Goal: Go to known website: Access a specific website the user already knows

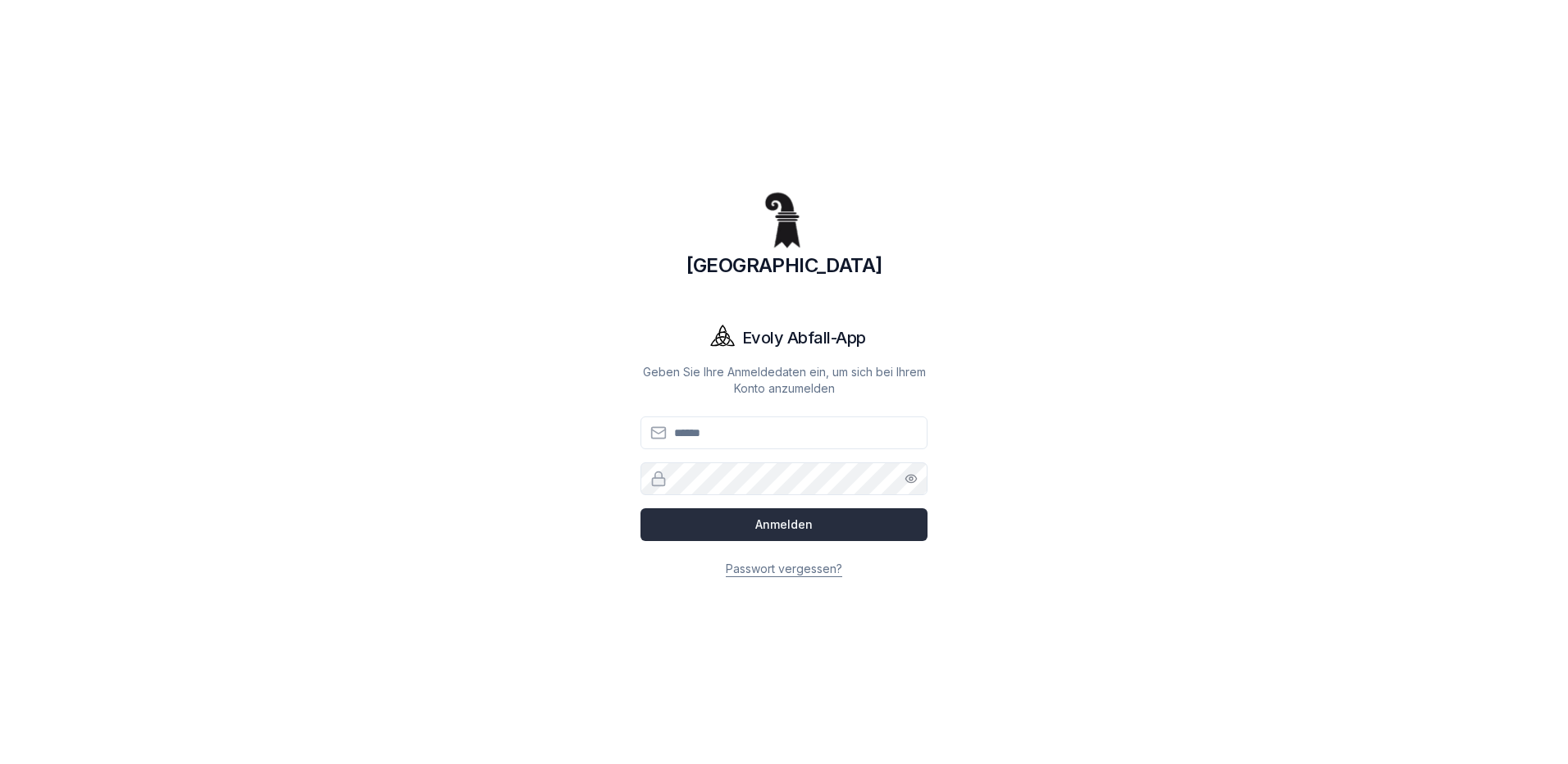
type input "**********"
click at [834, 523] on button "Anmelden" at bounding box center [784, 524] width 287 height 32
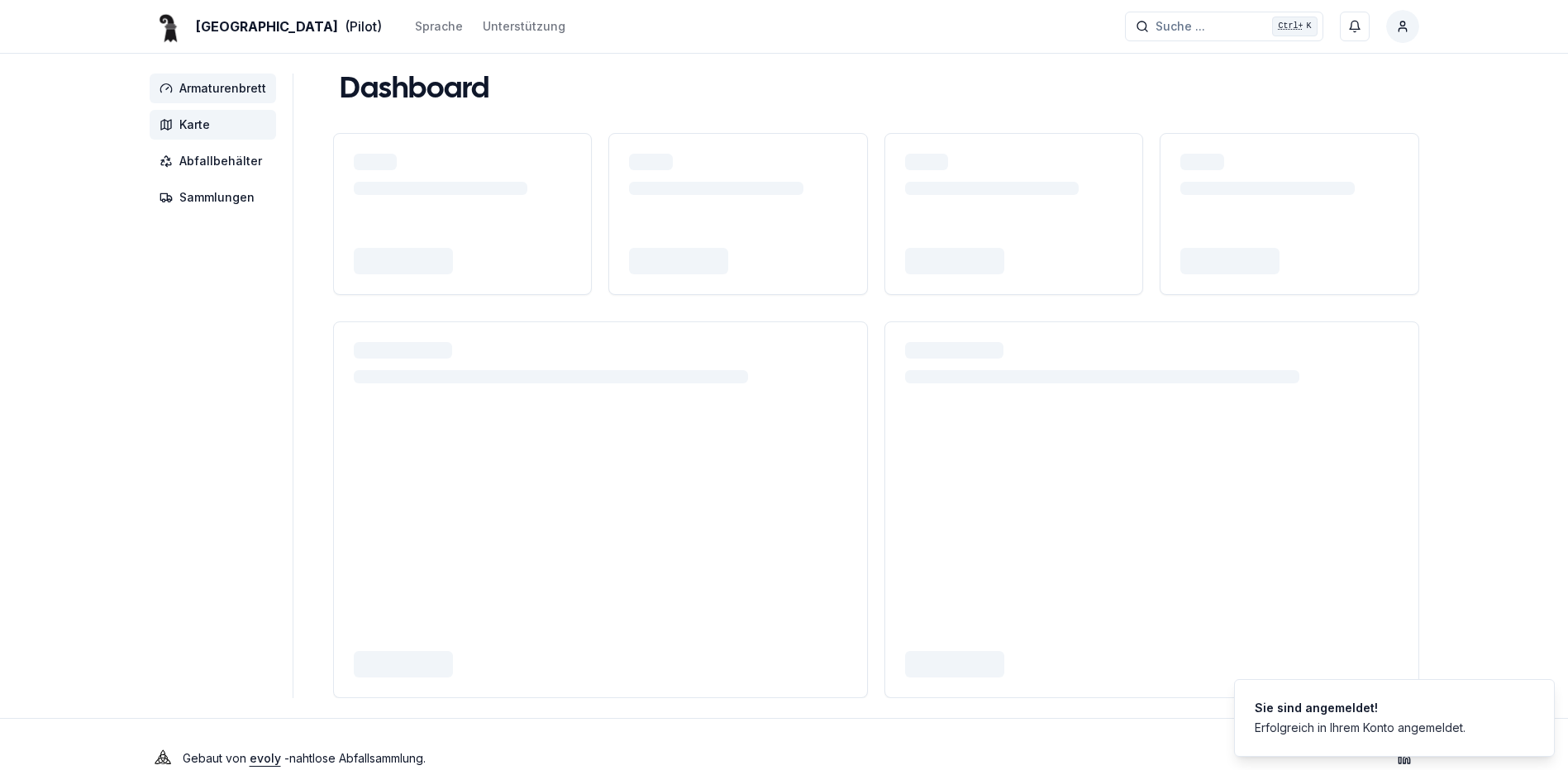
click at [205, 122] on span "Karte" at bounding box center [194, 124] width 31 height 16
